Goal: Task Accomplishment & Management: Manage account settings

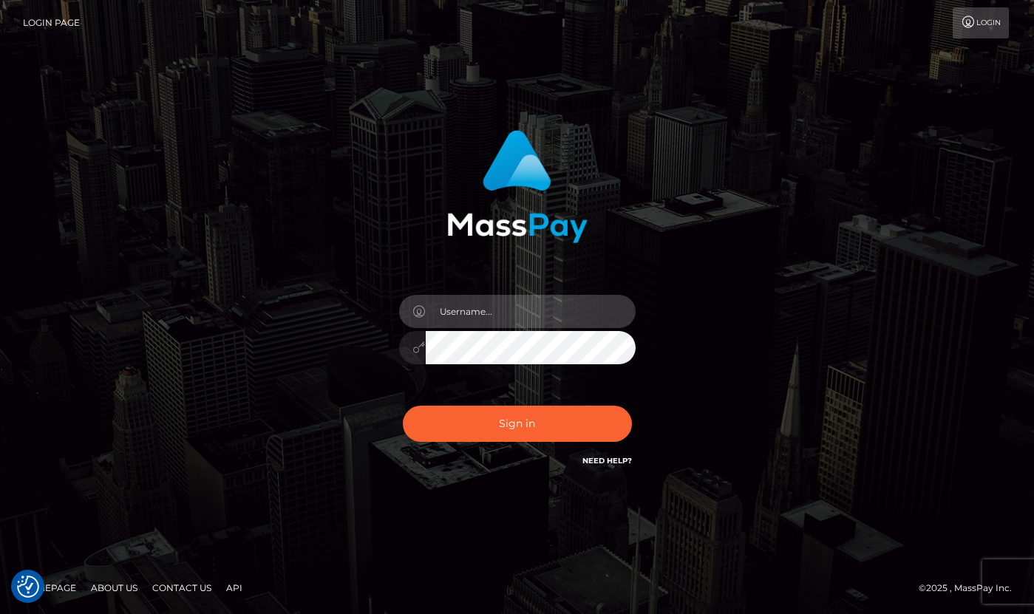
click at [500, 321] on input "text" at bounding box center [531, 311] width 210 height 33
type input "[PERSON_NAME]"
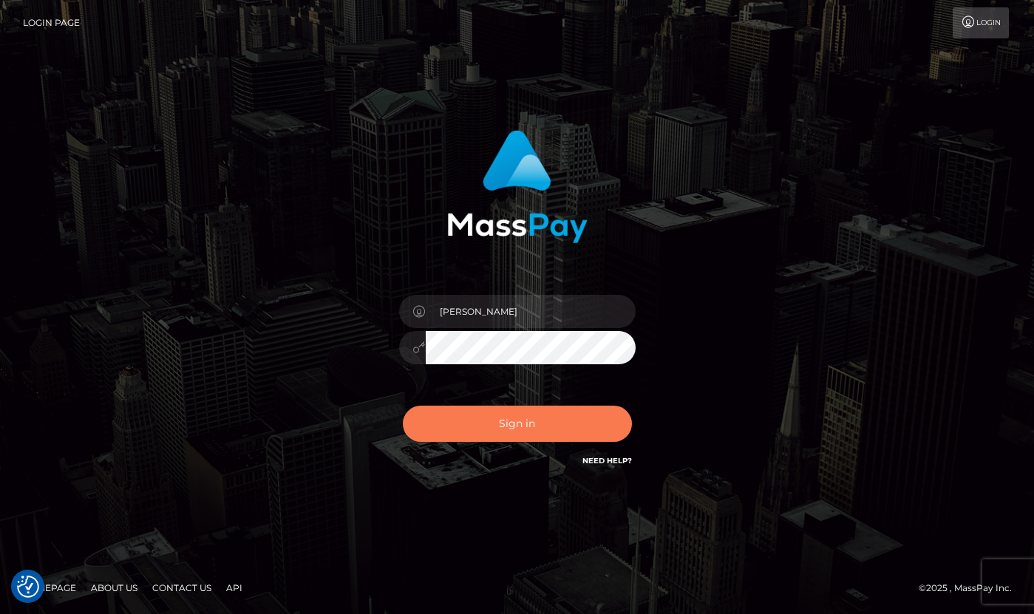
click at [489, 431] on button "Sign in" at bounding box center [517, 424] width 229 height 36
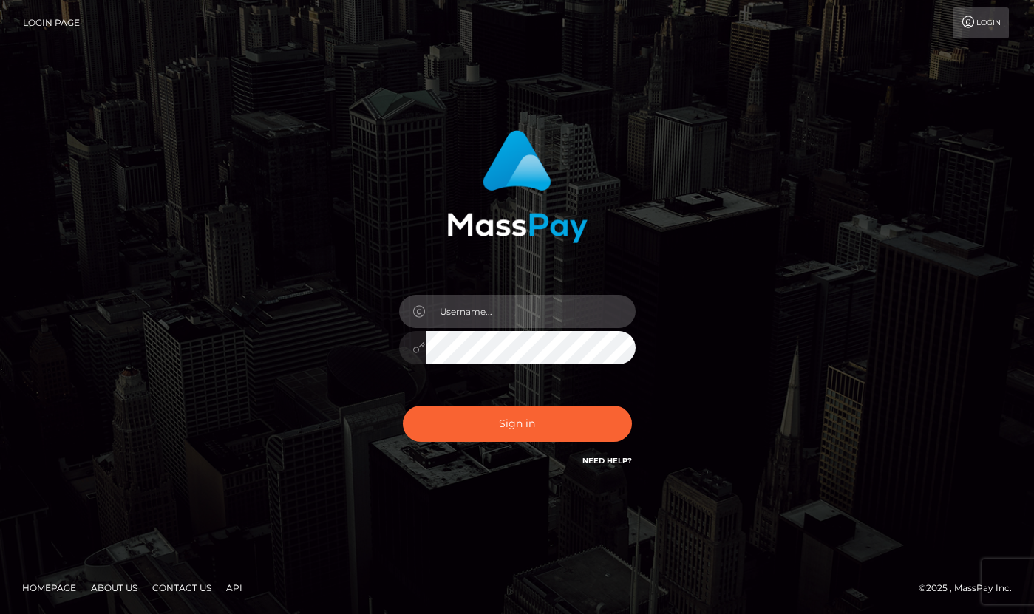
click at [530, 310] on input "text" at bounding box center [531, 311] width 210 height 33
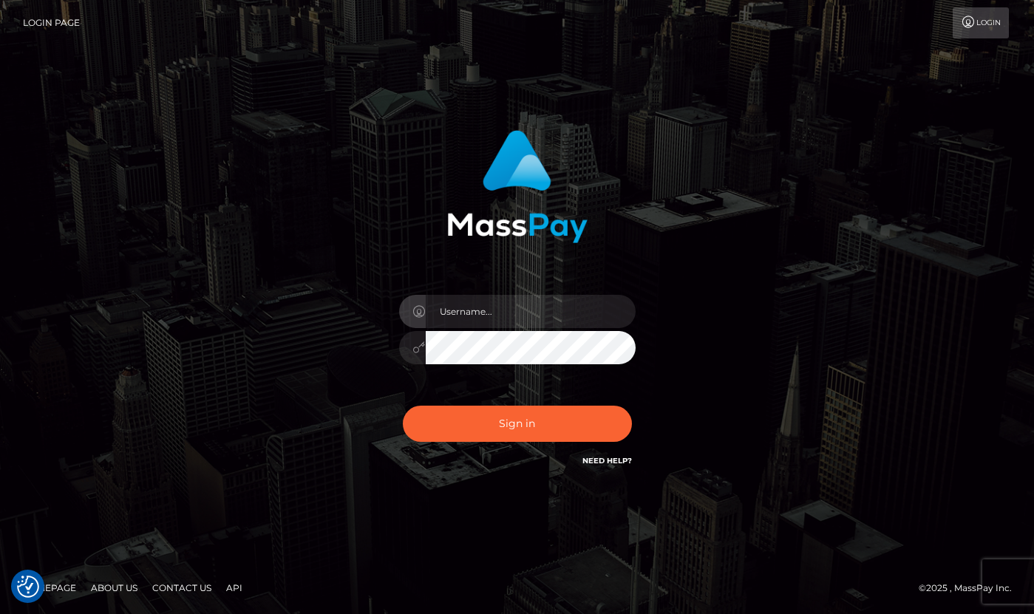
click at [703, 282] on div "Sign in" at bounding box center [517, 299] width 388 height 361
click at [575, 301] on input "text" at bounding box center [531, 311] width 210 height 33
type input "[PERSON_NAME]"
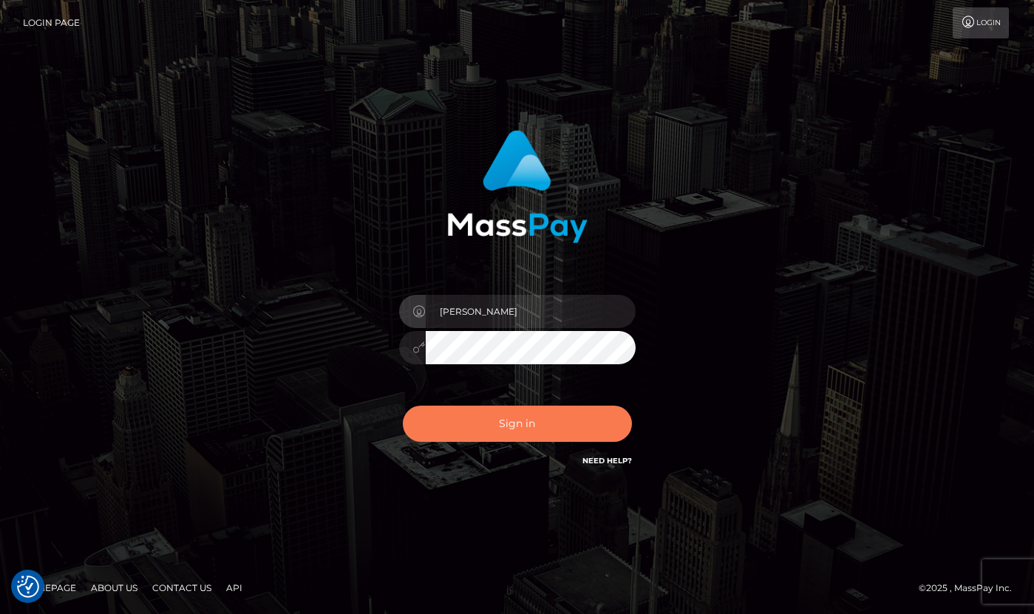
click at [542, 430] on button "Sign in" at bounding box center [517, 424] width 229 height 36
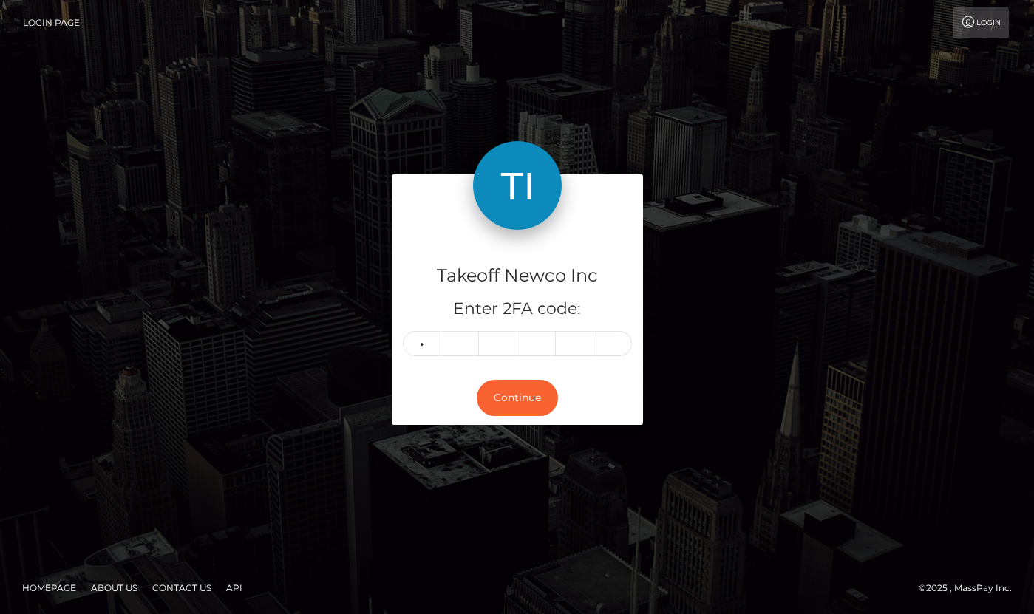
type input "5"
type input "6"
type input "7"
type input "2"
type input "9"
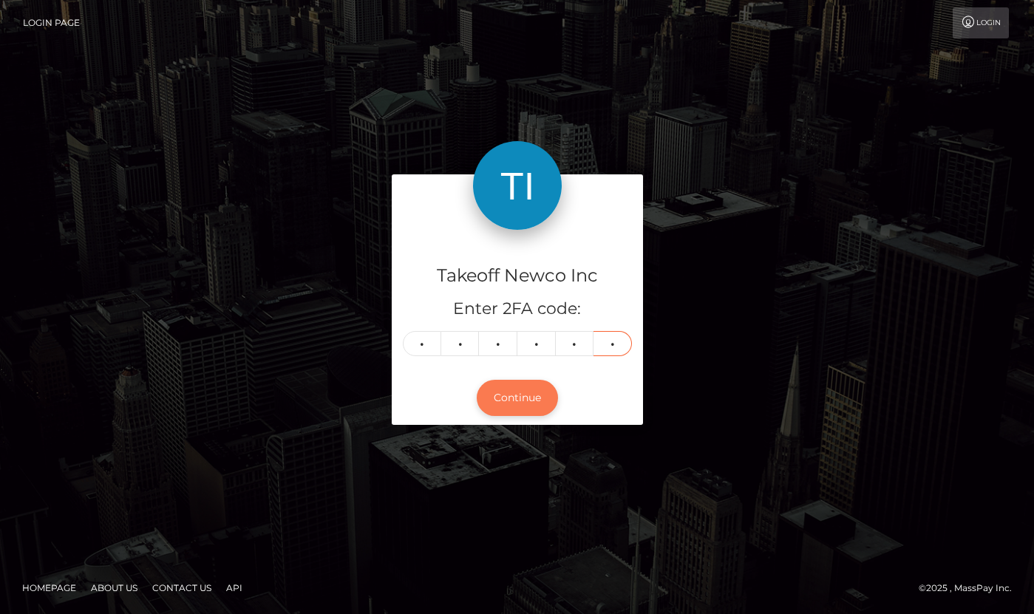
type input "5"
click at [530, 387] on button "Continue" at bounding box center [517, 398] width 81 height 36
